Goal: Navigation & Orientation: Find specific page/section

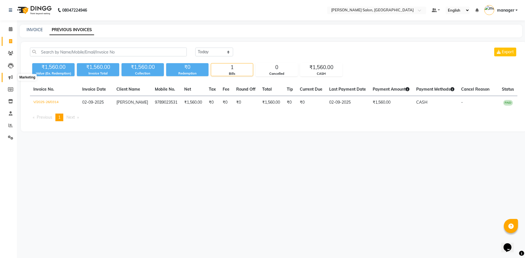
click at [11, 78] on icon at bounding box center [10, 77] width 4 height 4
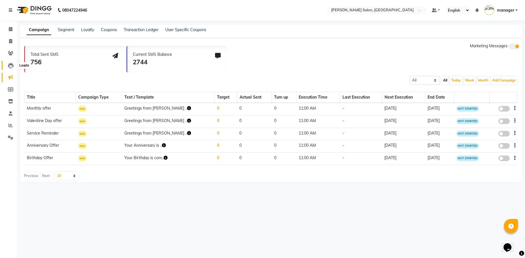
click at [11, 67] on icon at bounding box center [11, 66] width 6 height 6
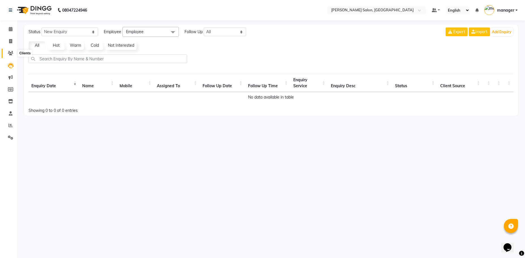
click at [10, 54] on icon at bounding box center [10, 53] width 5 height 4
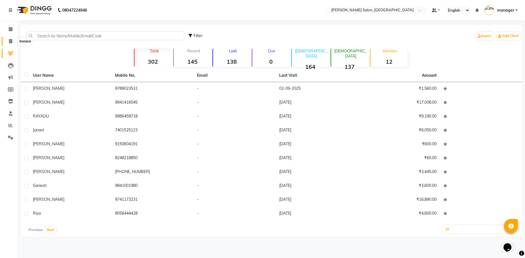
click at [10, 41] on icon at bounding box center [10, 41] width 3 height 4
select select "service"
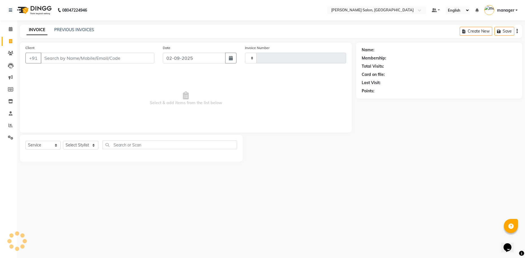
type input "0315"
select select "7119"
click at [10, 30] on icon at bounding box center [11, 29] width 4 height 4
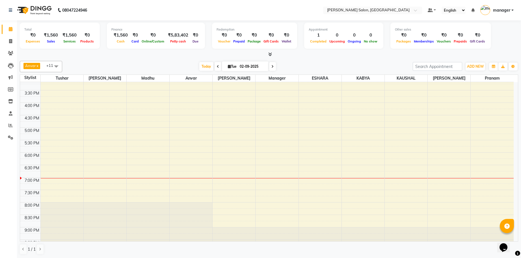
scroll to position [125, 0]
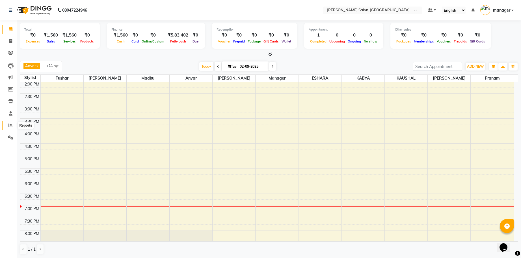
click at [13, 126] on span at bounding box center [11, 125] width 10 height 7
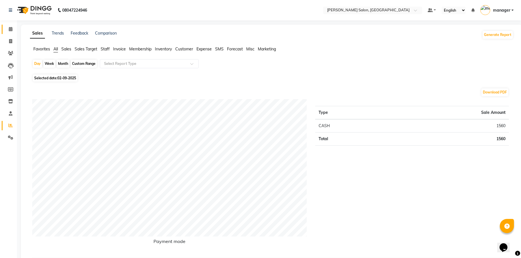
click at [12, 26] on link "Calendar" at bounding box center [9, 29] width 14 height 9
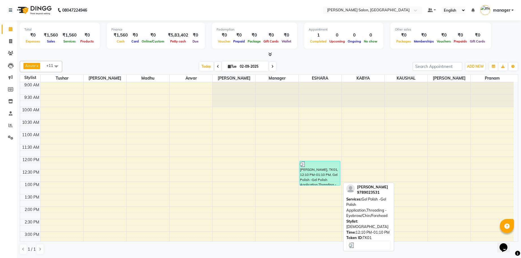
click at [321, 172] on div "[PERSON_NAME], TK01, 12:10 PM-01:10 PM, Gel Polish -Gel Polish Application,Thre…" at bounding box center [320, 173] width 40 height 24
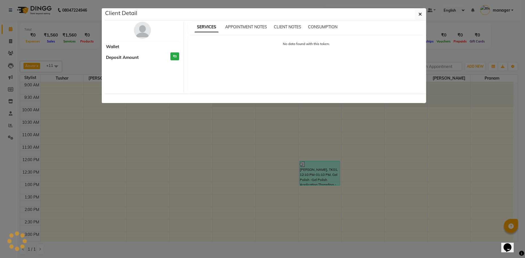
select select "3"
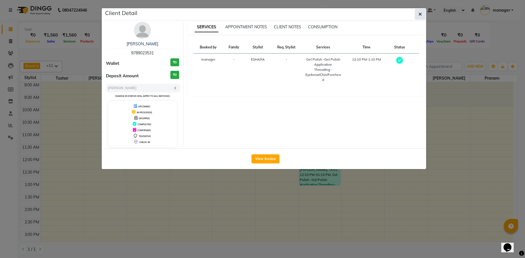
click at [422, 13] on icon "button" at bounding box center [420, 14] width 3 height 5
